Goal: Task Accomplishment & Management: Manage account settings

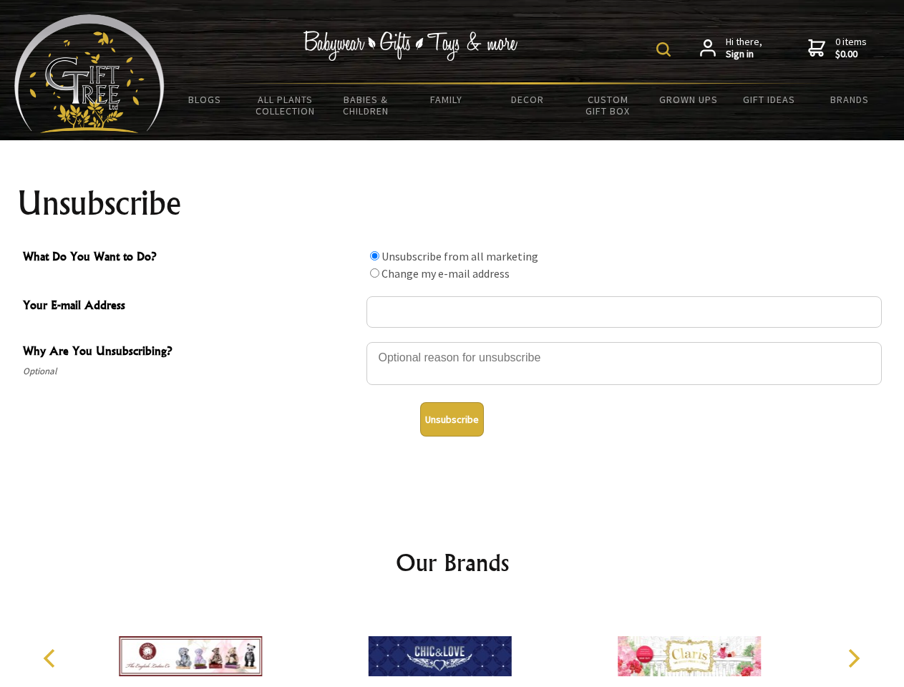
click at [666, 49] on img at bounding box center [663, 49] width 14 height 14
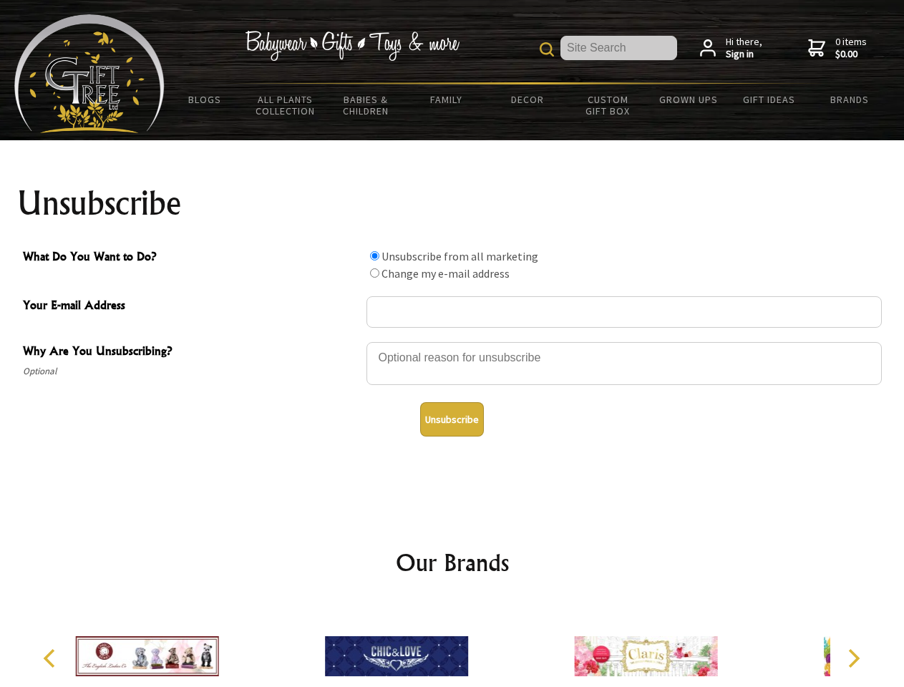
click at [452, 341] on div at bounding box center [623, 366] width 515 height 50
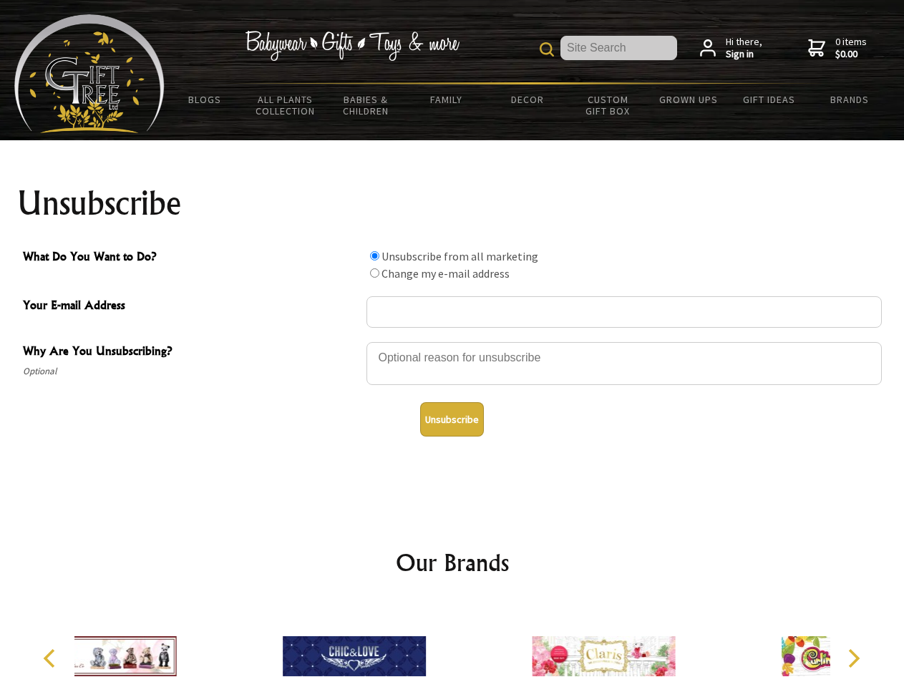
click at [374, 256] on input "What Do You Want to Do?" at bounding box center [374, 255] width 9 height 9
click at [374, 273] on input "What Do You Want to Do?" at bounding box center [374, 272] width 9 height 9
radio input "true"
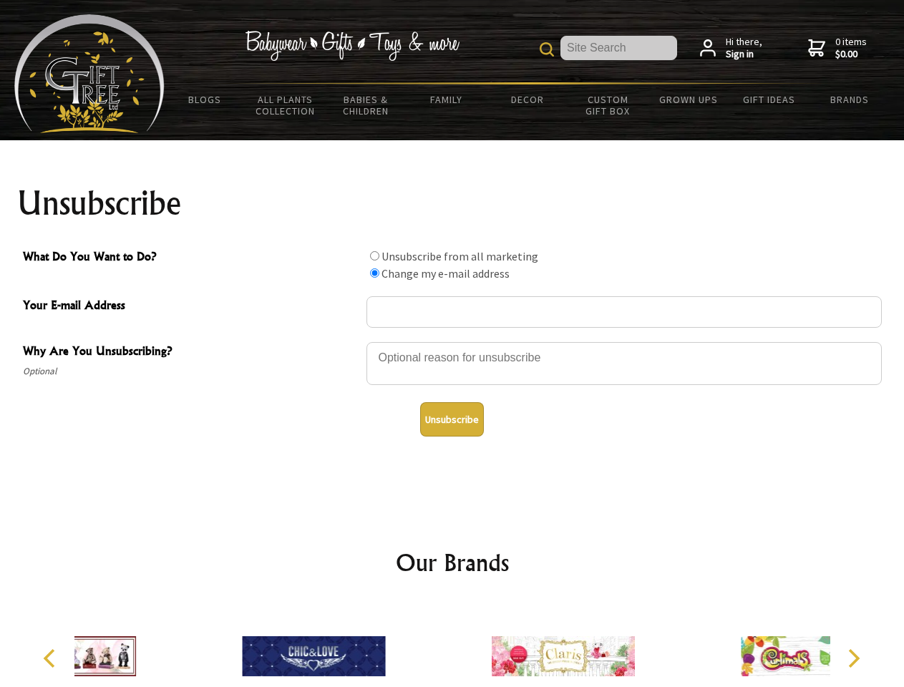
click at [452, 419] on button "Unsubscribe" at bounding box center [452, 419] width 64 height 34
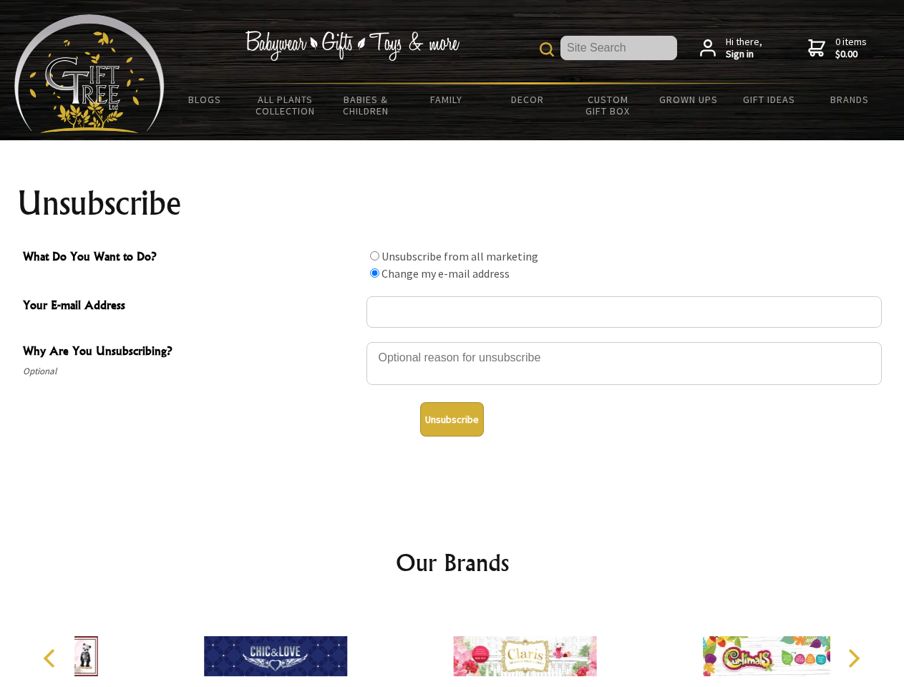
click at [52, 659] on icon "Previous" at bounding box center [51, 658] width 19 height 19
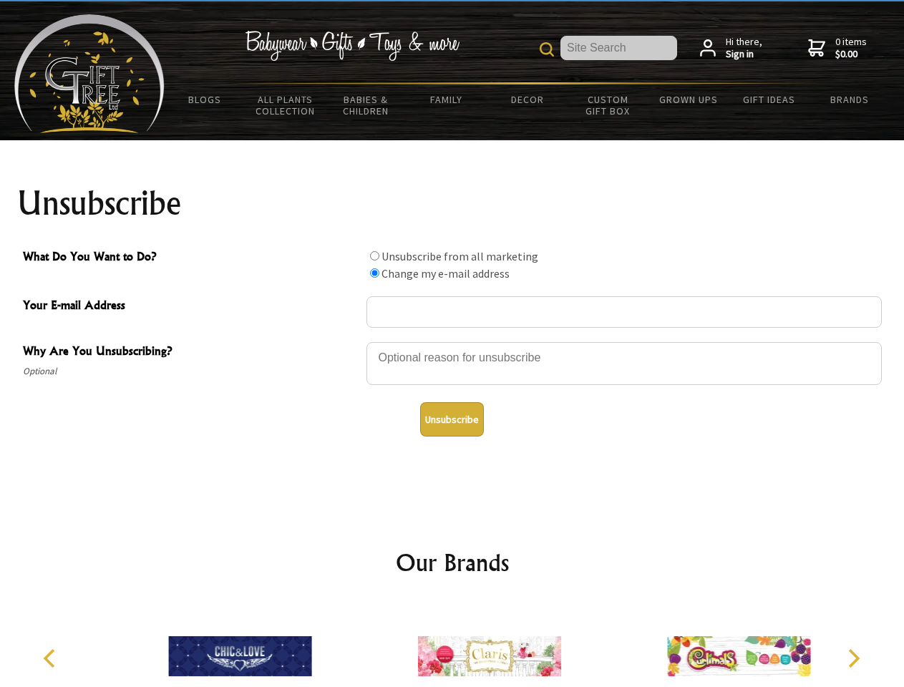
click at [853, 659] on icon "Next" at bounding box center [852, 658] width 19 height 19
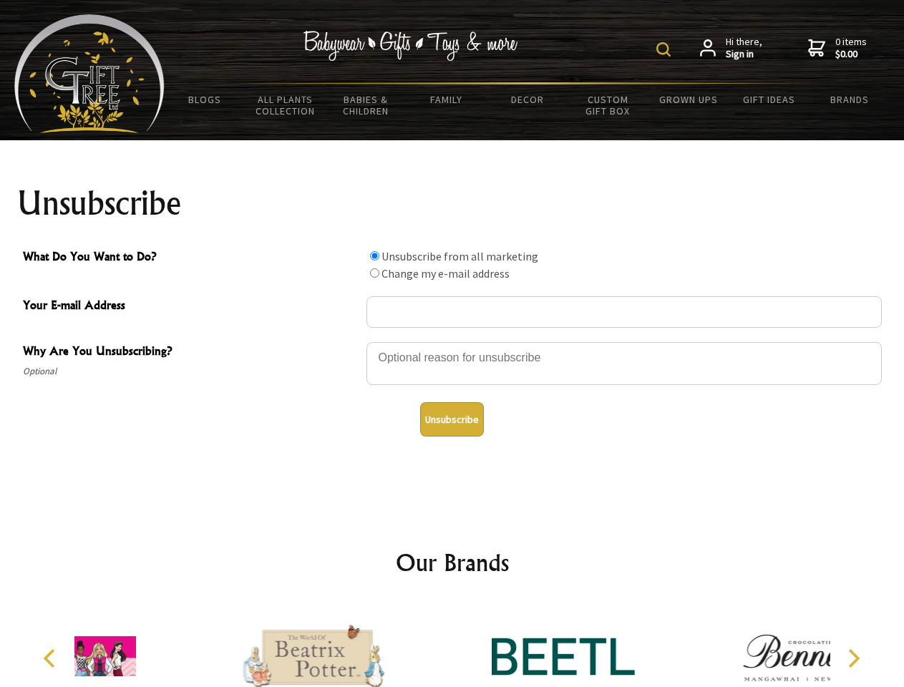
click at [666, 49] on img at bounding box center [663, 49] width 14 height 14
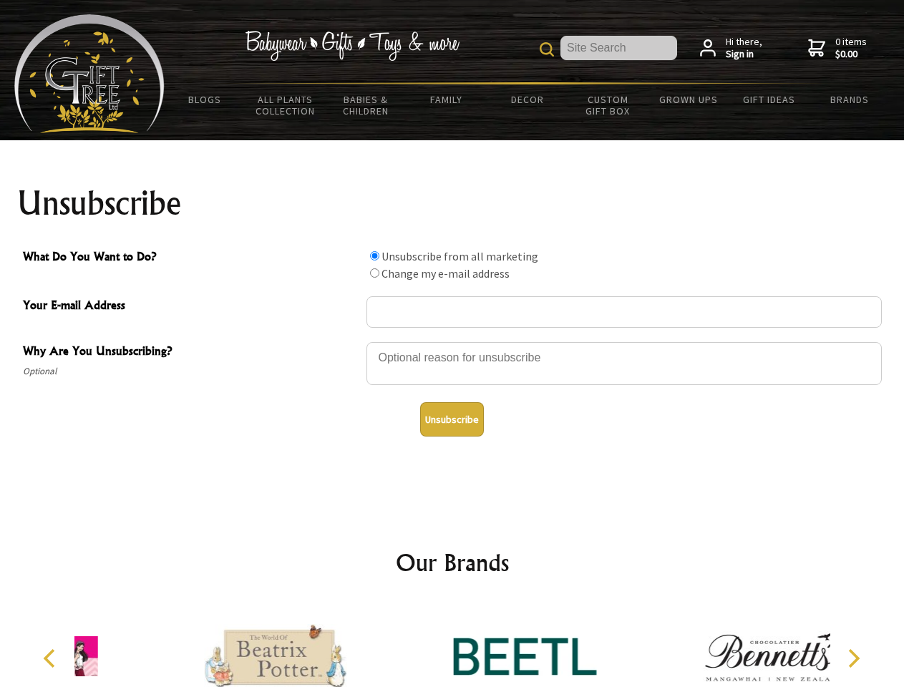
click at [452, 341] on div at bounding box center [623, 366] width 515 height 50
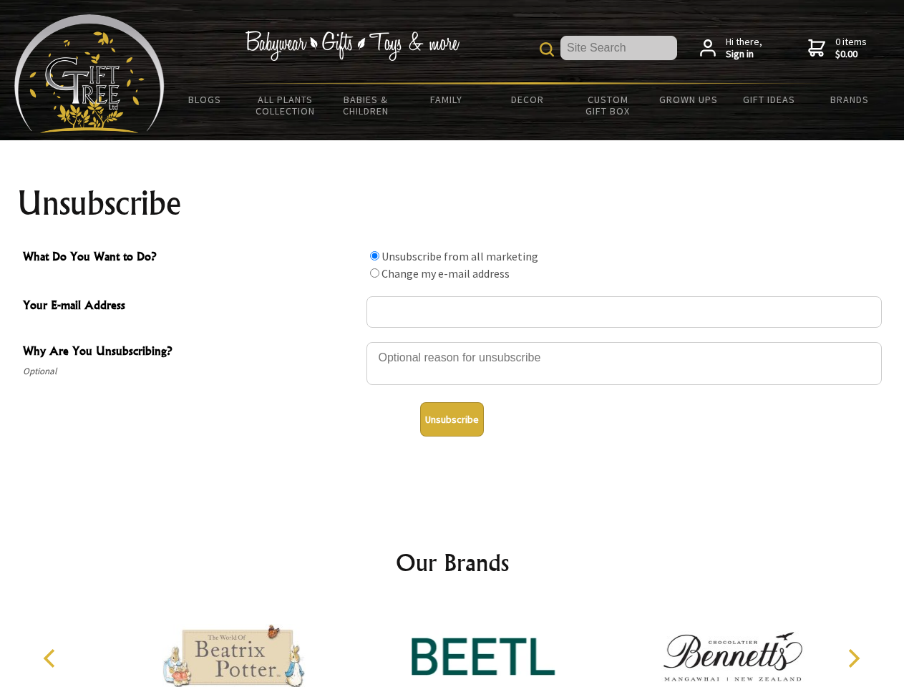
click at [374, 256] on input "What Do You Want to Do?" at bounding box center [374, 255] width 9 height 9
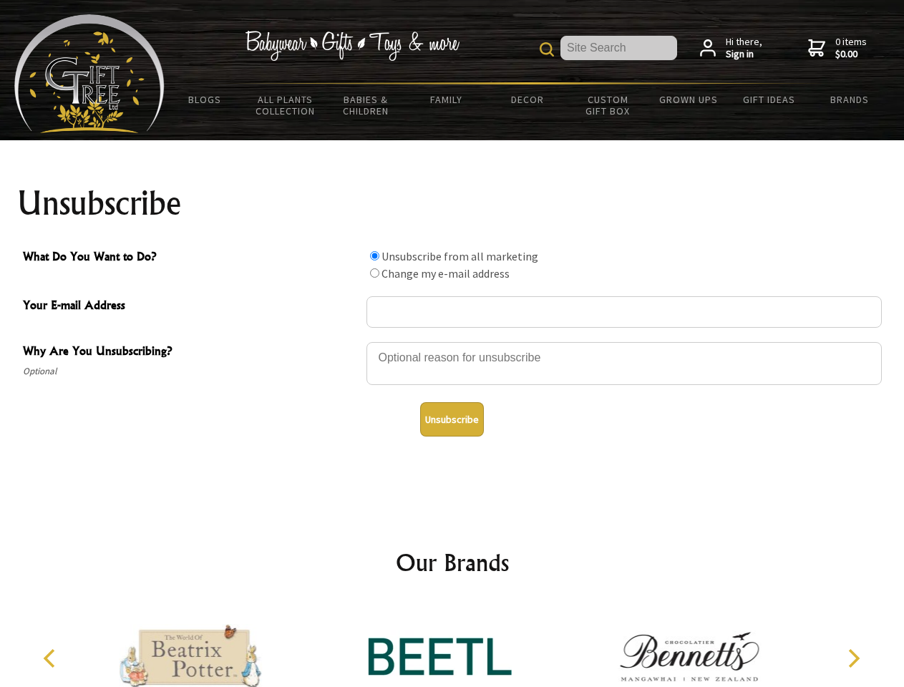
click at [374, 273] on input "What Do You Want to Do?" at bounding box center [374, 272] width 9 height 9
radio input "true"
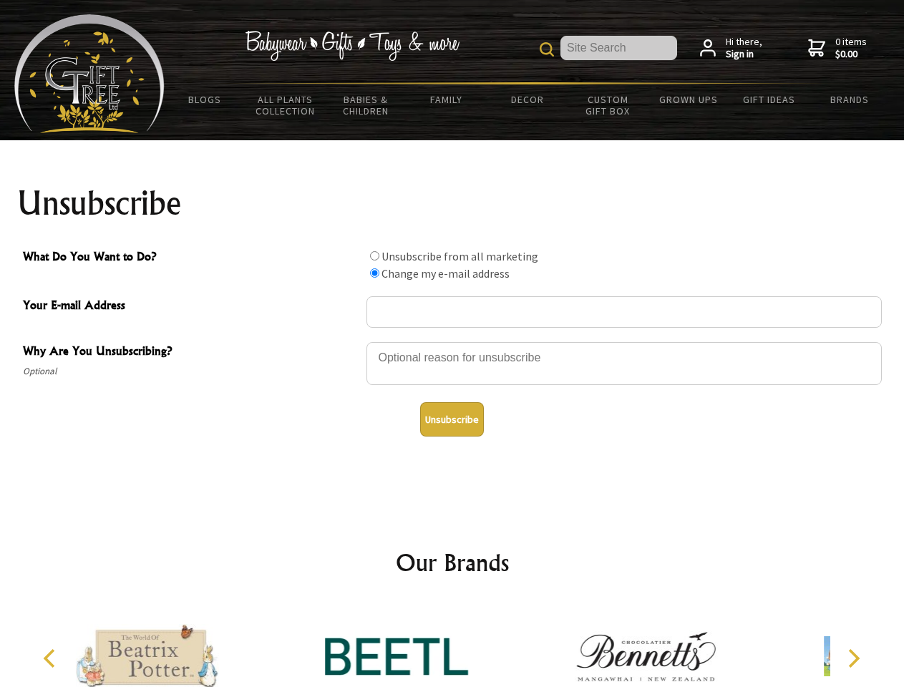
click at [452, 419] on button "Unsubscribe" at bounding box center [452, 419] width 64 height 34
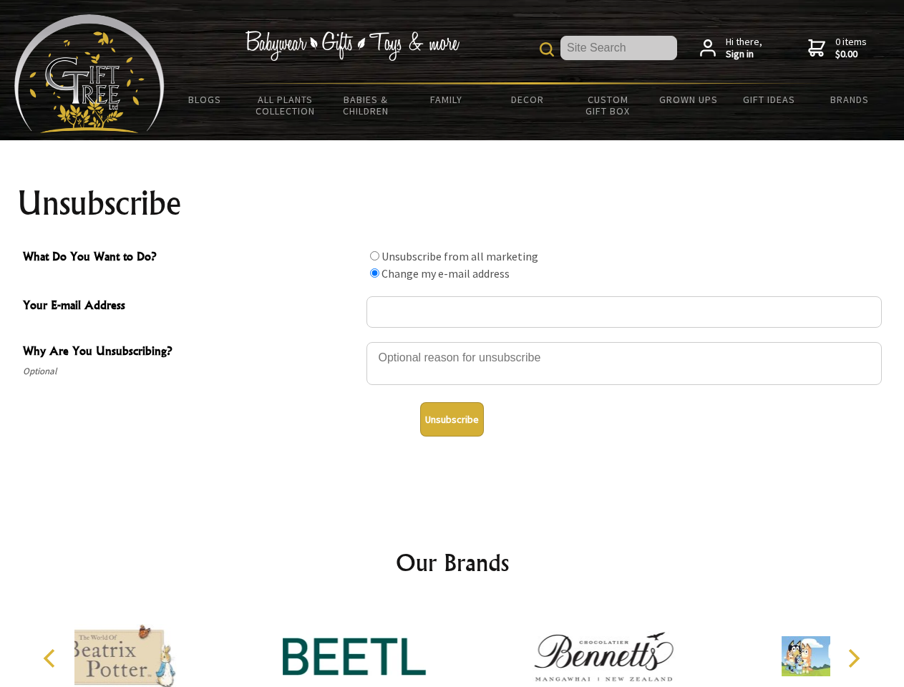
click at [452, 645] on div at bounding box center [354, 659] width 249 height 112
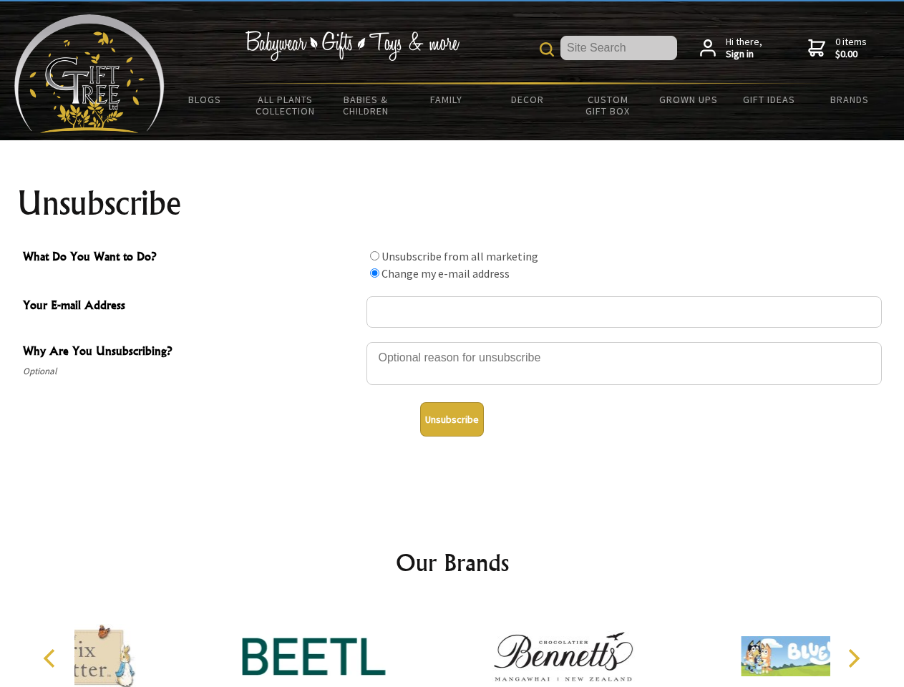
click at [52, 659] on icon "Previous" at bounding box center [51, 658] width 19 height 19
click at [853, 659] on icon "Next" at bounding box center [852, 658] width 19 height 19
